Goal: Navigation & Orientation: Find specific page/section

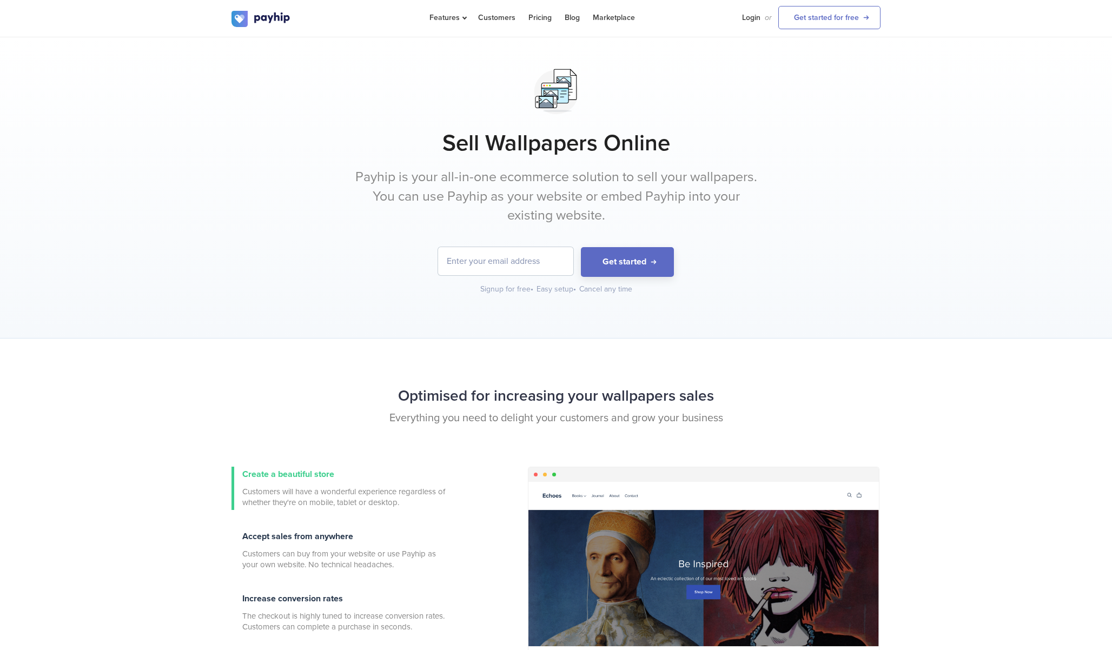
click at [491, 176] on p "Payhip is your all-in-one ecommerce solution to sell your wallpapers. You can u…" at bounding box center [556, 197] width 406 height 58
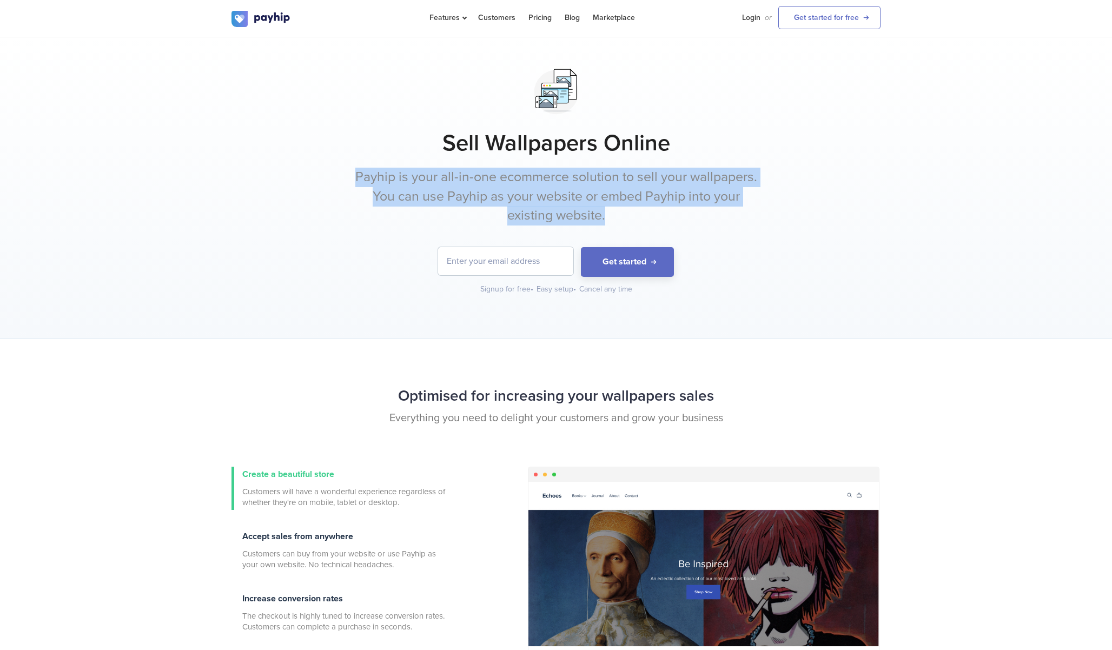
click at [540, 191] on p "Payhip is your all-in-one ecommerce solution to sell your wallpapers. You can u…" at bounding box center [556, 197] width 406 height 58
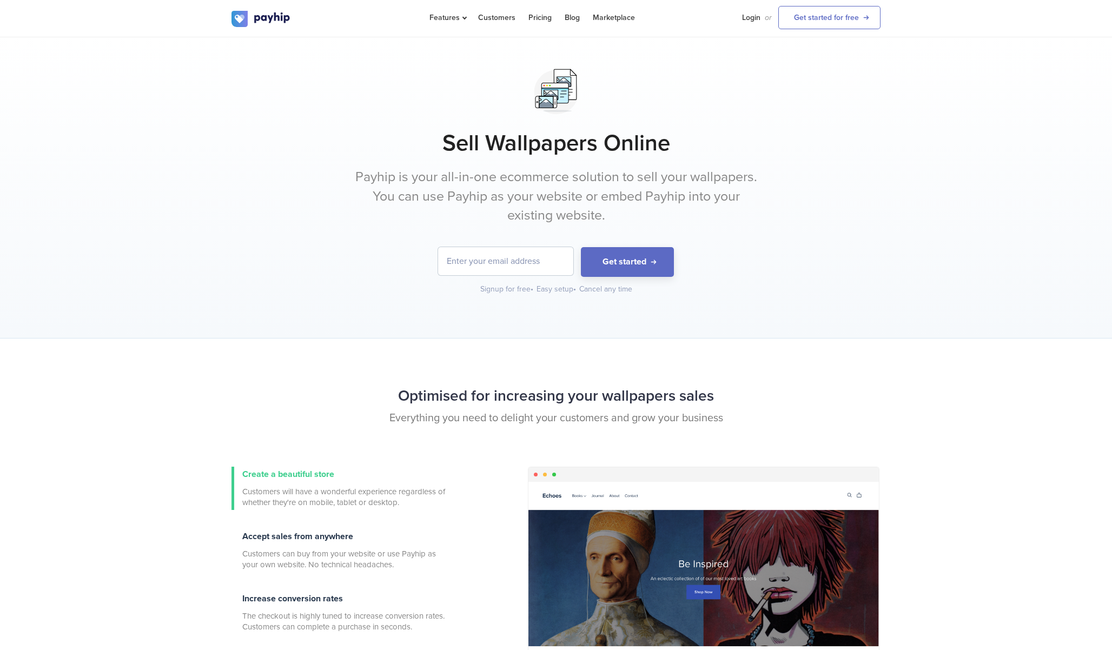
click at [540, 191] on p "Payhip is your all-in-one ecommerce solution to sell your wallpapers. You can u…" at bounding box center [556, 197] width 406 height 58
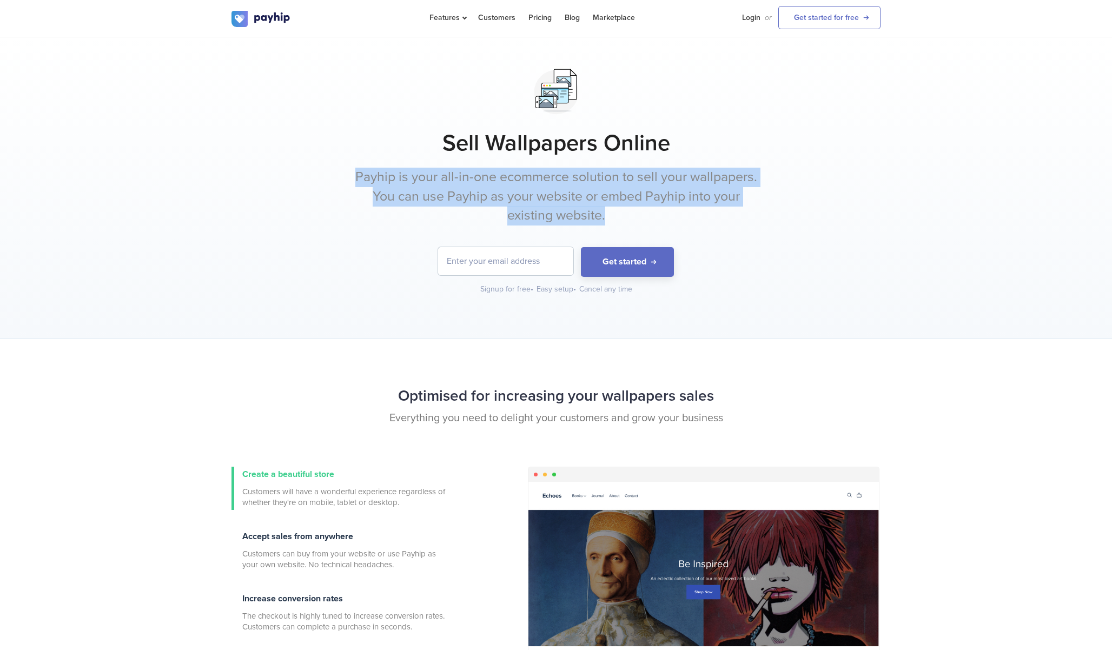
click at [579, 202] on p "Payhip is your all-in-one ecommerce solution to sell your wallpapers. You can u…" at bounding box center [556, 197] width 406 height 58
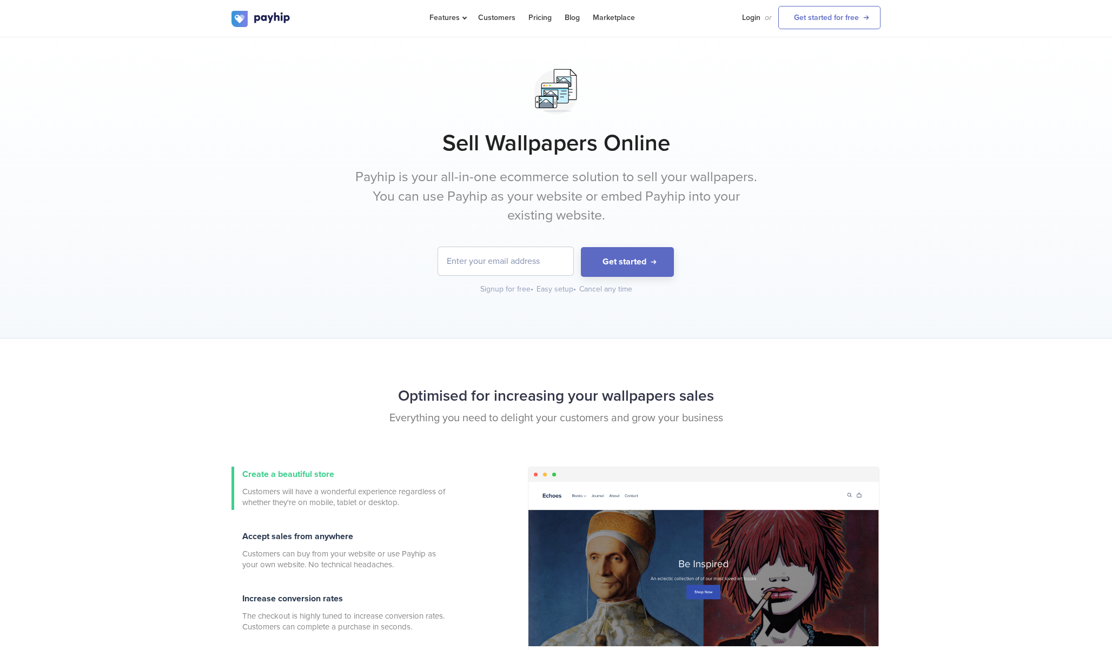
click at [579, 202] on p "Payhip is your all-in-one ecommerce solution to sell your wallpapers. You can u…" at bounding box center [556, 197] width 406 height 58
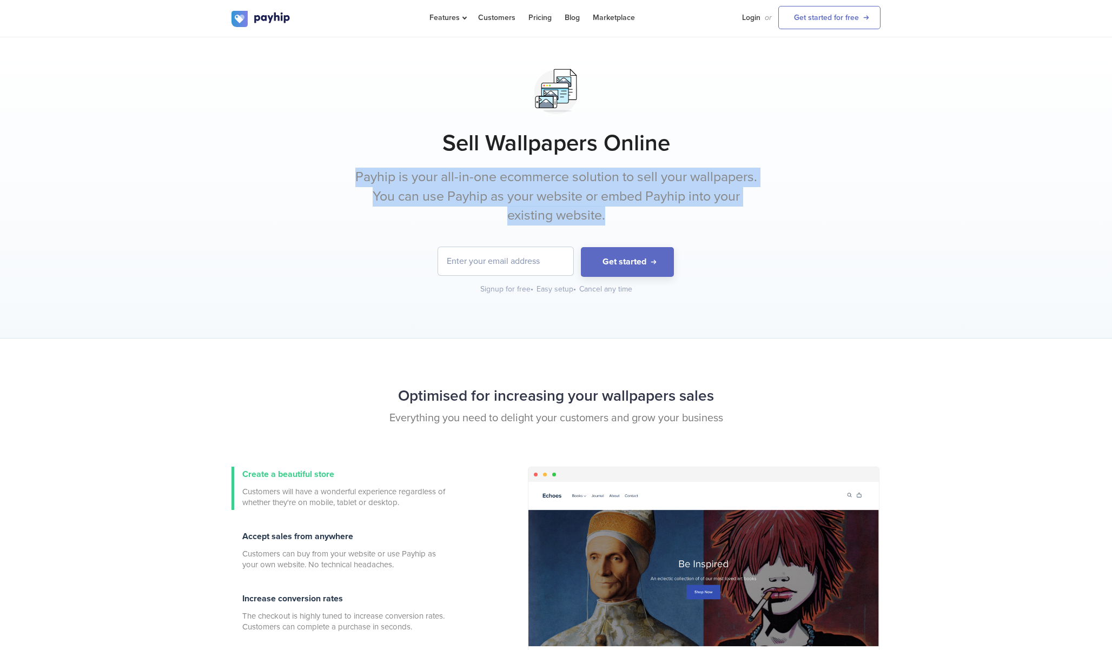
click at [486, 199] on p "Payhip is your all-in-one ecommerce solution to sell your wallpapers. You can u…" at bounding box center [556, 197] width 406 height 58
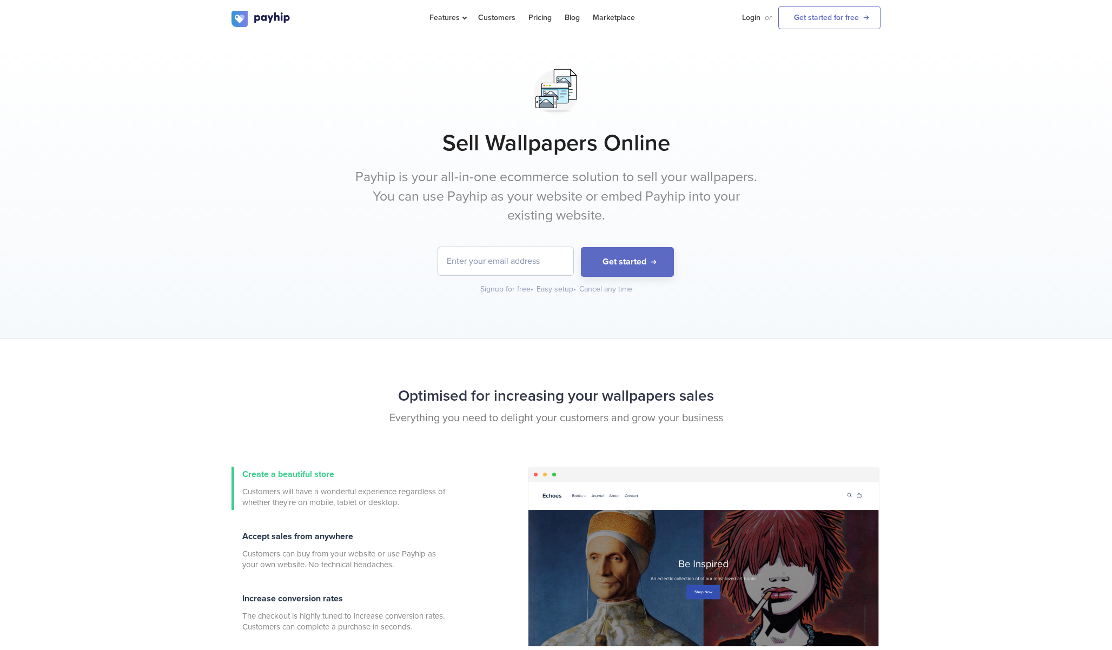
click at [486, 199] on p "Payhip is your all-in-one ecommerce solution to sell your wallpapers. You can u…" at bounding box center [556, 197] width 406 height 58
click at [548, 195] on p "Payhip is your all-in-one ecommerce solution to sell your wallpapers. You can u…" at bounding box center [556, 197] width 406 height 58
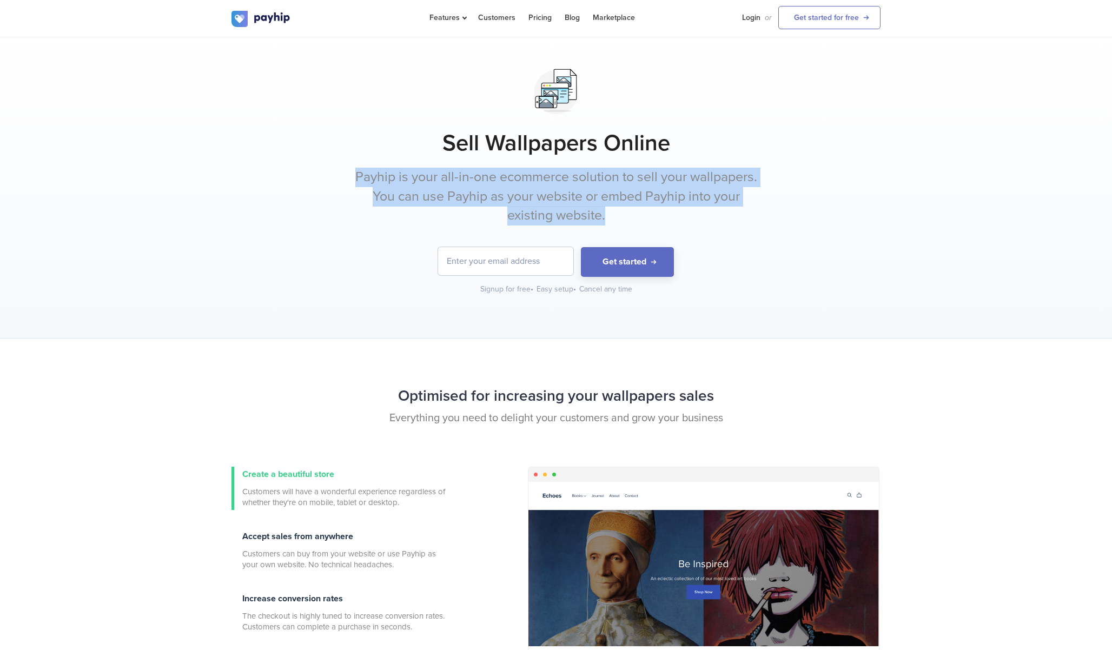
click at [604, 191] on p "Payhip is your all-in-one ecommerce solution to sell your wallpapers. You can u…" at bounding box center [556, 197] width 406 height 58
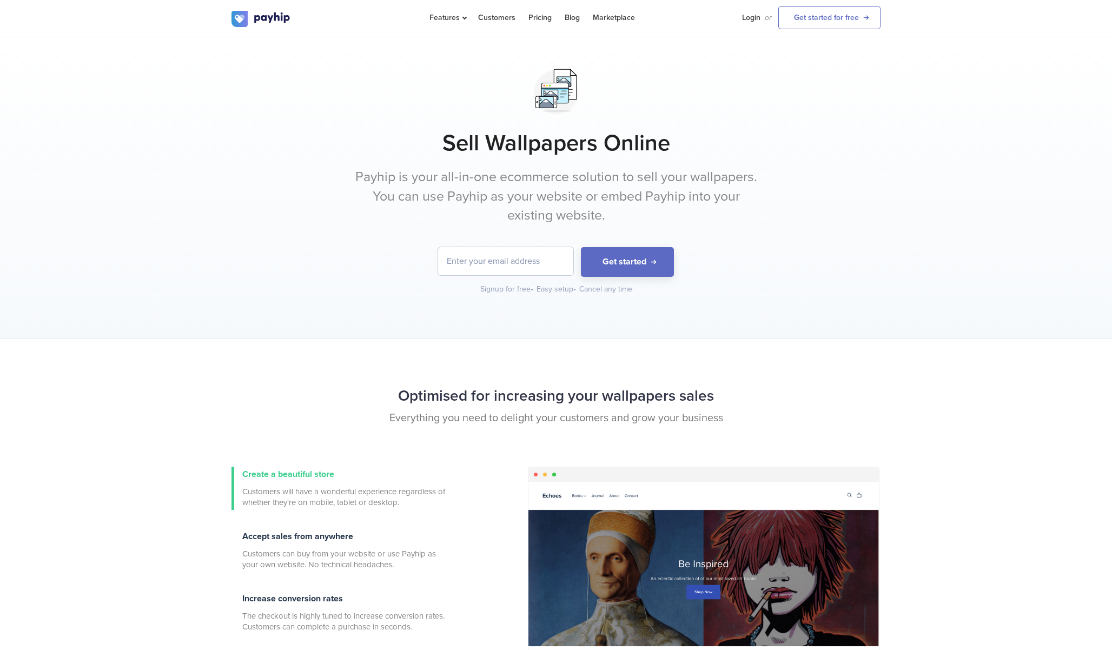
click at [604, 191] on p "Payhip is your all-in-one ecommerce solution to sell your wallpapers. You can u…" at bounding box center [556, 197] width 406 height 58
click at [542, 22] on link "Pricing" at bounding box center [539, 17] width 23 height 35
